Goal: Share content

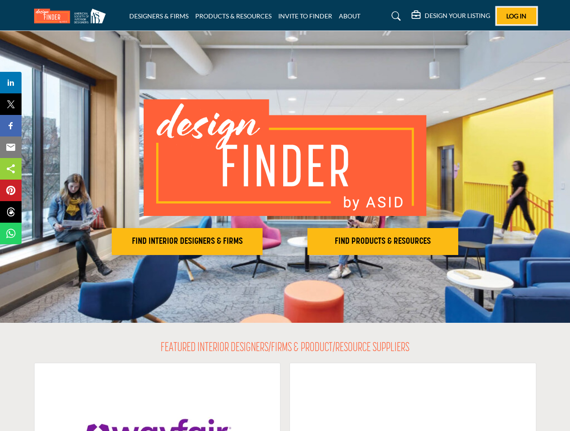
click at [517, 16] on span "Log In" at bounding box center [517, 16] width 20 height 8
click at [187, 242] on h2 "FIND INTERIOR DESIGNERS & FIRMS" at bounding box center [187, 241] width 145 height 11
click at [383, 242] on h2 "FIND PRODUCTS & RESOURCES" at bounding box center [382, 241] width 145 height 11
click at [11, 83] on span "Share" at bounding box center [15, 82] width 26 height 11
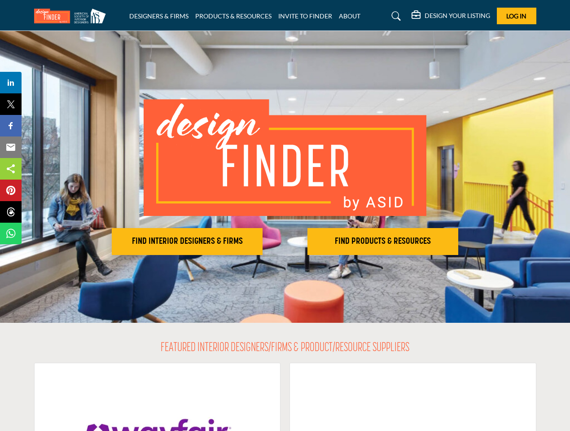
click at [11, 104] on span "Tweet" at bounding box center [15, 104] width 26 height 11
click at [11, 126] on span "Share" at bounding box center [15, 125] width 26 height 11
click at [11, 147] on span "Email" at bounding box center [14, 147] width 25 height 11
